Goal: Contribute content: Contribute content

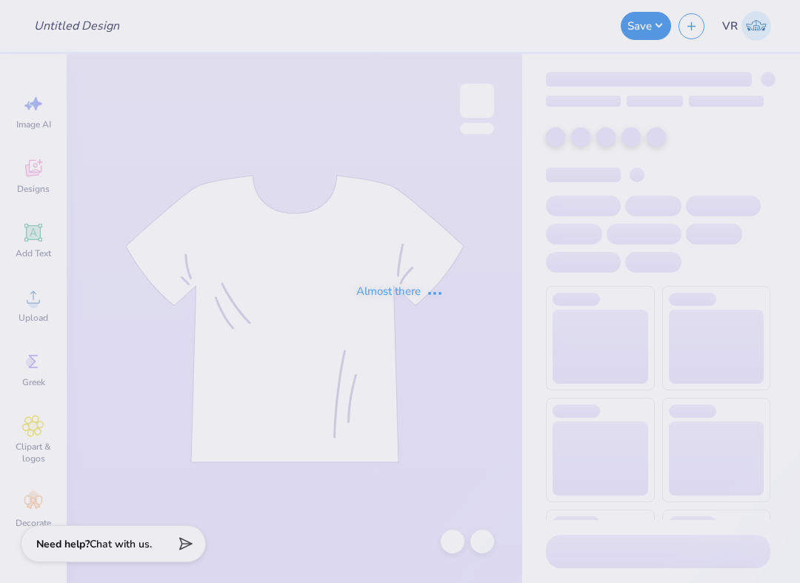
type input "kappa 7"
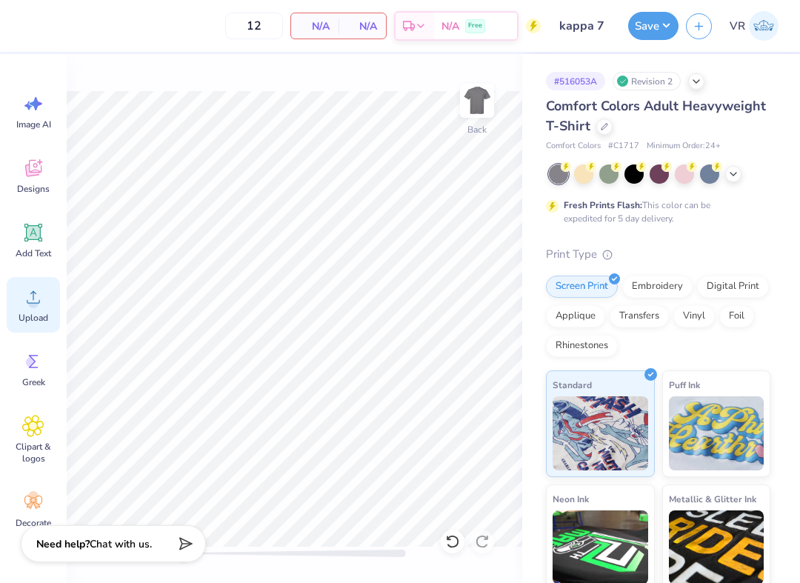
click at [19, 301] on div "Upload" at bounding box center [33, 305] width 53 height 56
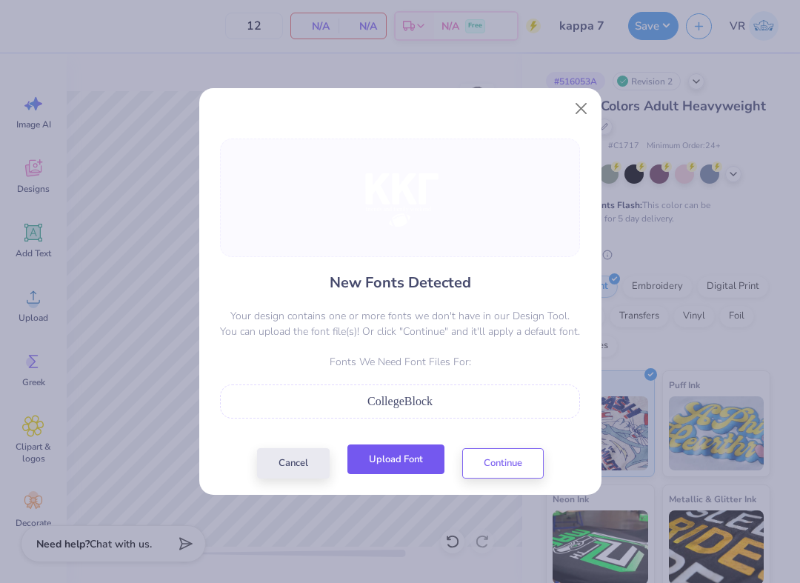
click at [393, 469] on button "Upload Font" at bounding box center [396, 460] width 97 height 30
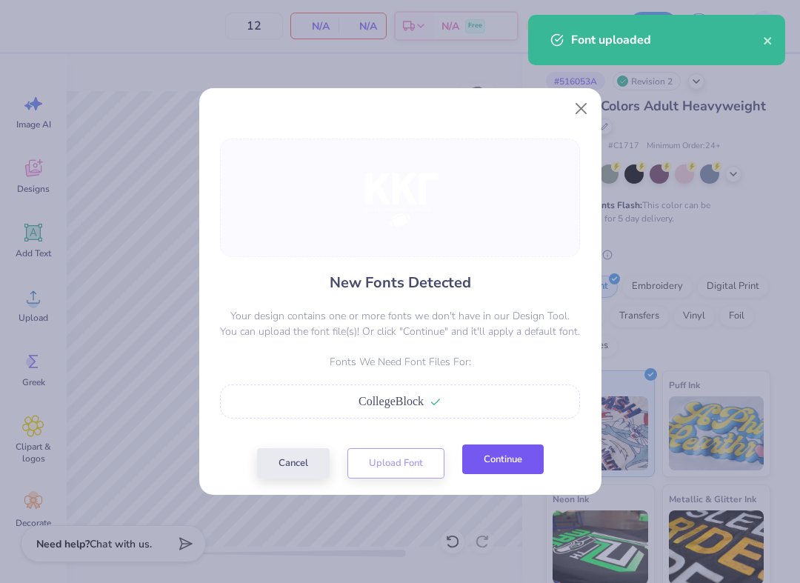
click at [526, 461] on button "Continue" at bounding box center [503, 460] width 82 height 30
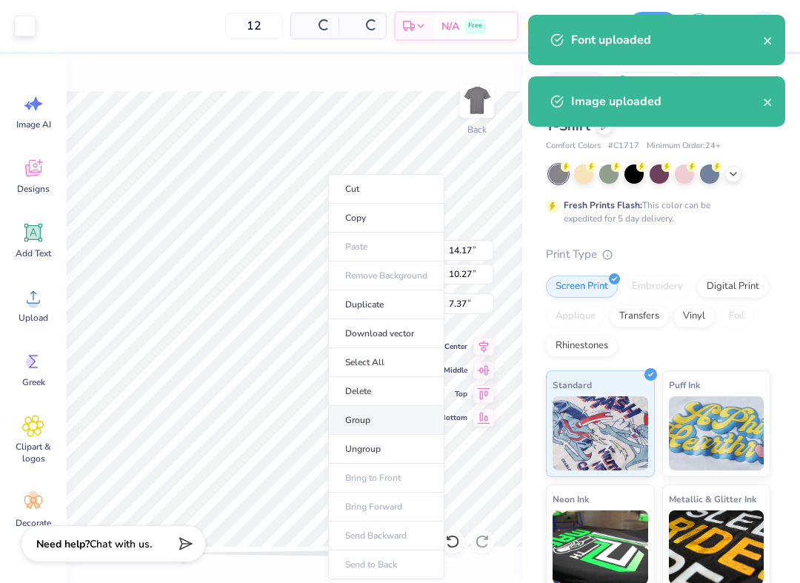
click at [389, 428] on li "Group" at bounding box center [386, 420] width 116 height 29
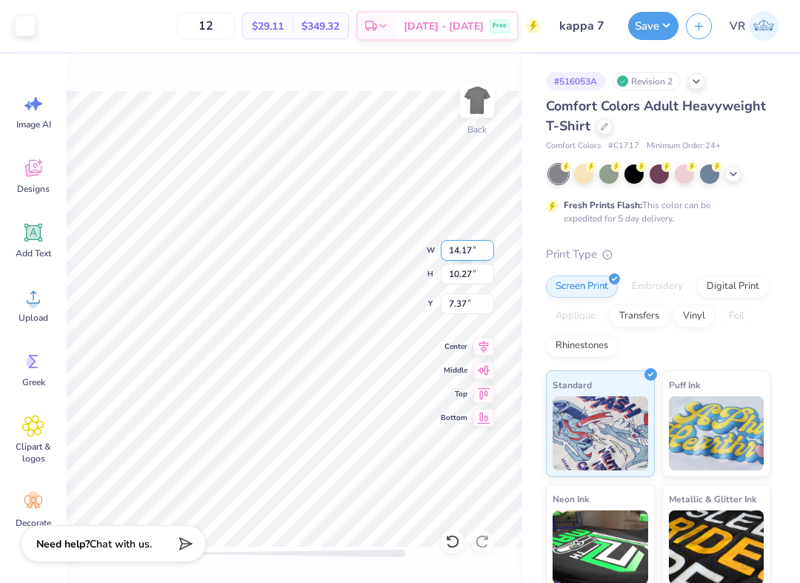
click at [469, 256] on input "14.17" at bounding box center [467, 250] width 53 height 21
click at [469, 256] on input "12" at bounding box center [467, 250] width 53 height 21
type input "3"
click at [467, 259] on input "2.15" at bounding box center [467, 250] width 53 height 21
type input "3.5"
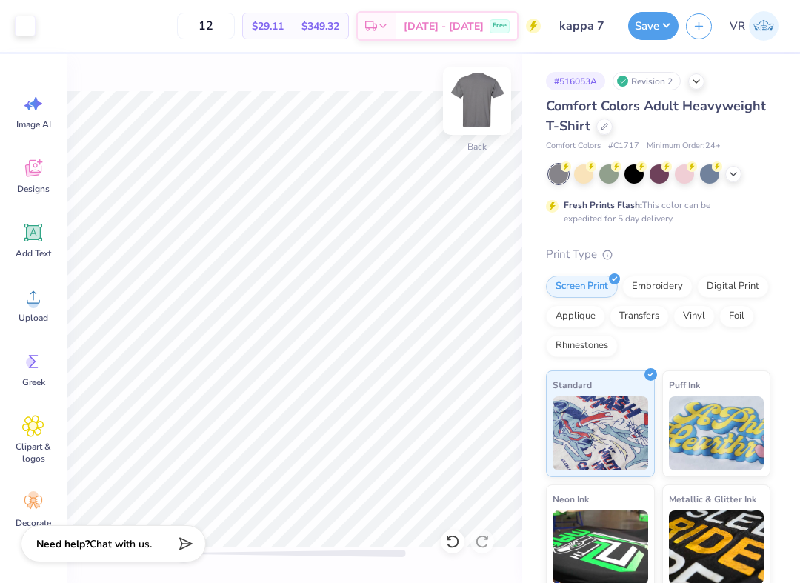
click at [462, 96] on img at bounding box center [477, 100] width 59 height 59
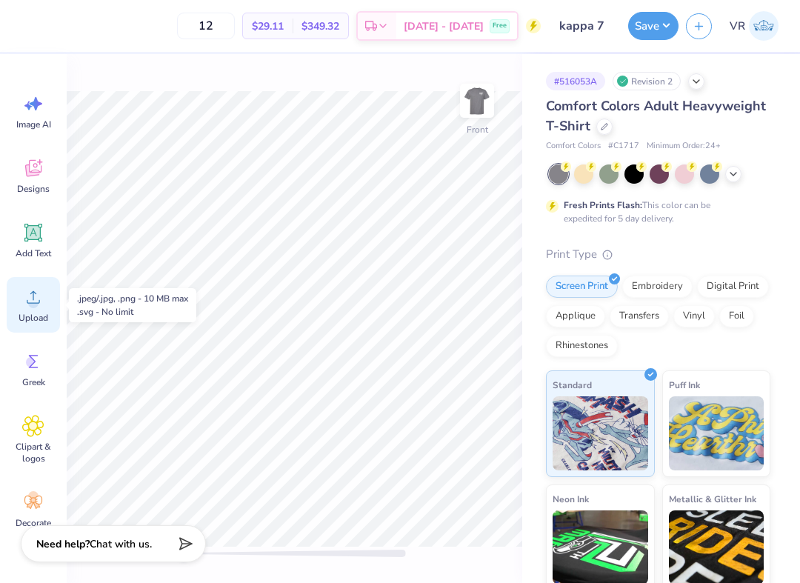
click at [35, 301] on circle at bounding box center [33, 303] width 10 height 10
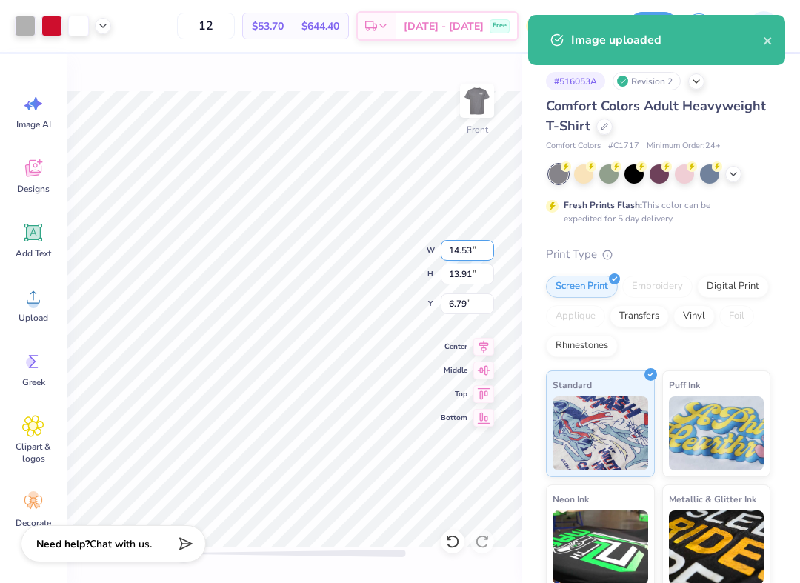
click at [467, 246] on input "14.53" at bounding box center [467, 250] width 53 height 21
type input "12.5"
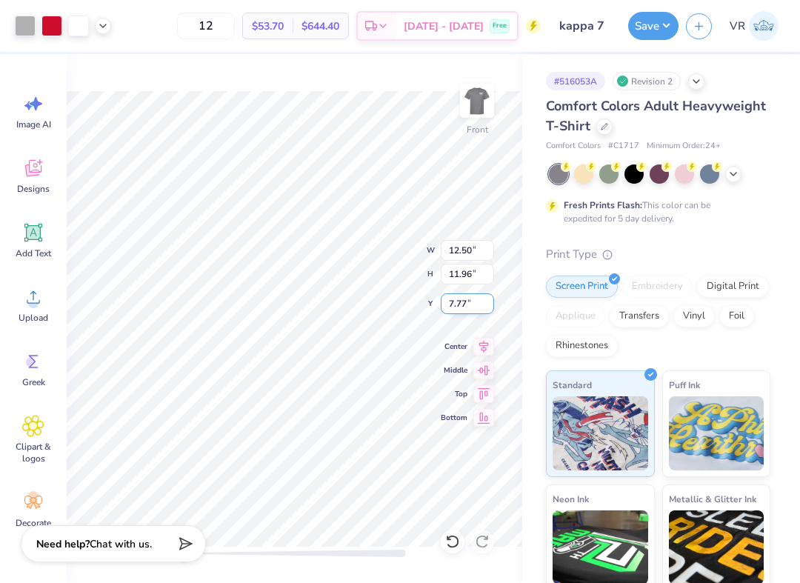
click at [462, 302] on input "7.77" at bounding box center [467, 303] width 53 height 21
type input "3"
click at [648, 27] on button "Save" at bounding box center [653, 24] width 50 height 28
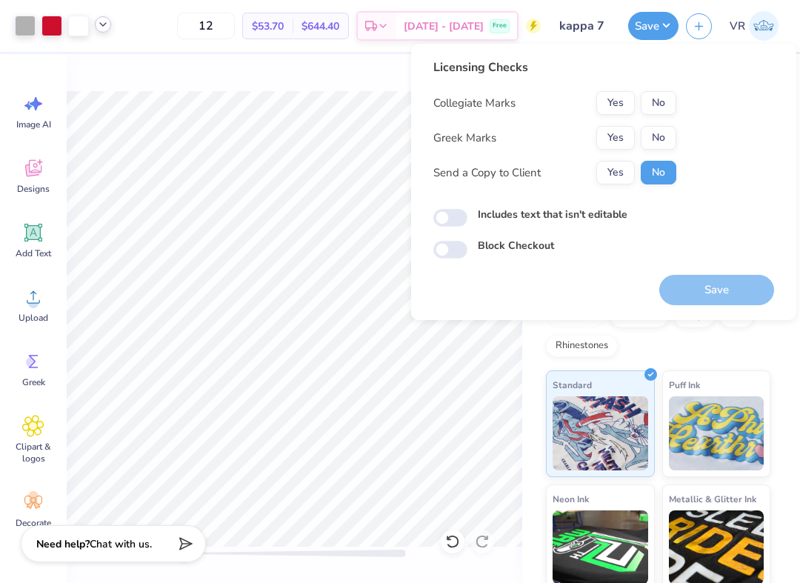
click at [108, 30] on icon at bounding box center [103, 25] width 12 height 12
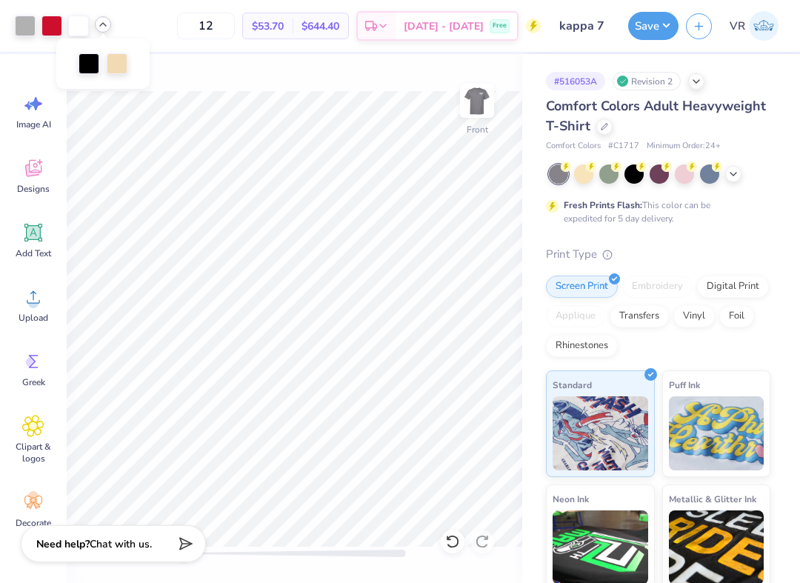
click at [108, 30] on icon at bounding box center [103, 25] width 12 height 12
click at [651, 30] on button "Save" at bounding box center [653, 24] width 50 height 28
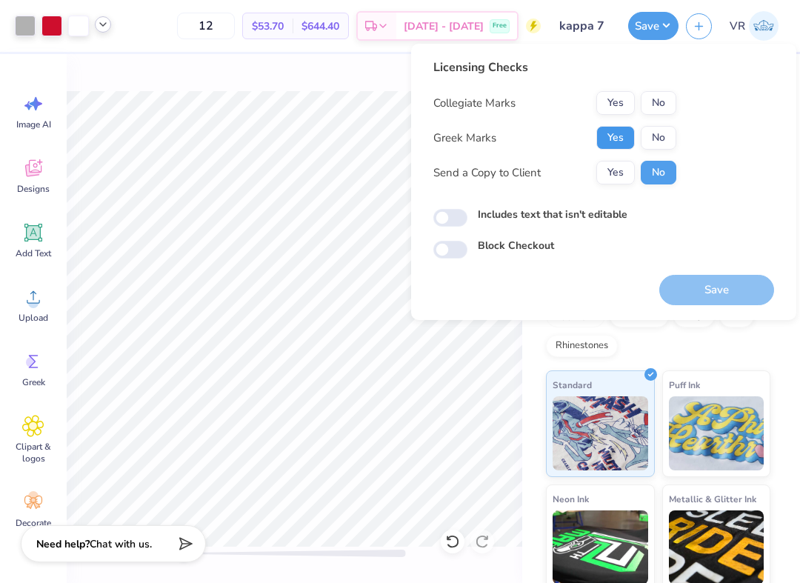
click at [611, 141] on button "Yes" at bounding box center [615, 138] width 39 height 24
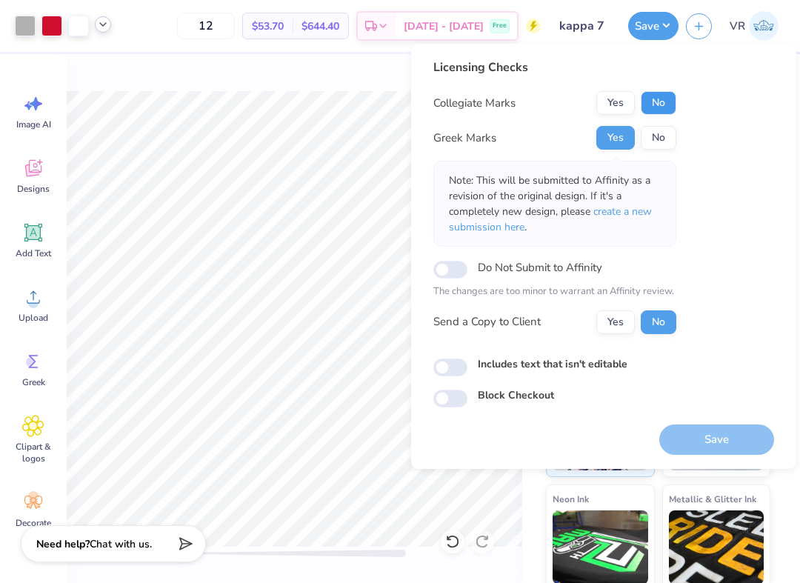
click at [656, 104] on button "No" at bounding box center [659, 103] width 36 height 24
click at [705, 445] on button "Save" at bounding box center [716, 440] width 115 height 30
click at [531, 511] on div "# 516053A Revision 2 Comfort Colors Adult Heavyweight T-Shirt Comfort Colors # …" at bounding box center [661, 379] width 278 height 651
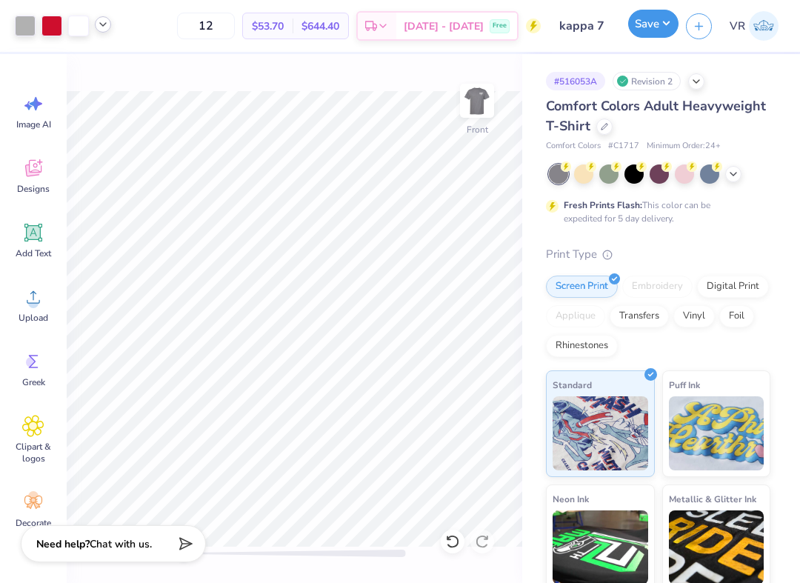
click at [652, 21] on button "Save" at bounding box center [653, 24] width 50 height 28
